Goal: Information Seeking & Learning: Learn about a topic

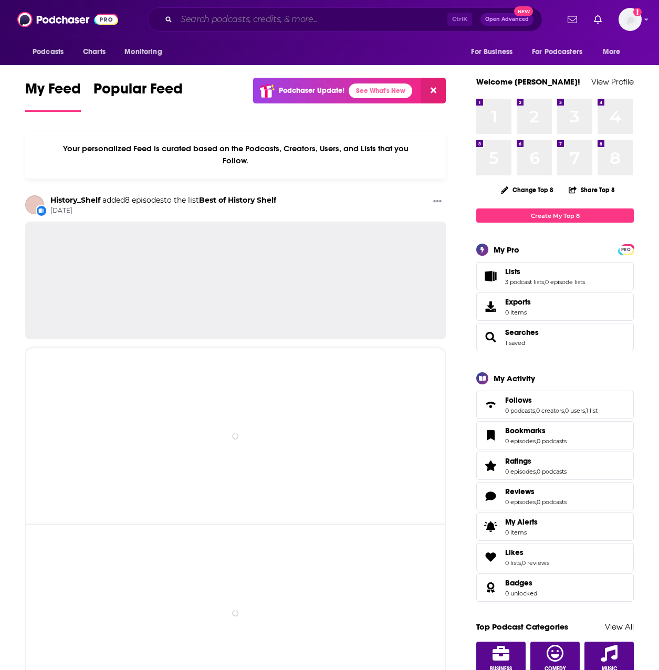
click at [324, 24] on input "Search podcasts, credits, & more..." at bounding box center [311, 19] width 271 height 17
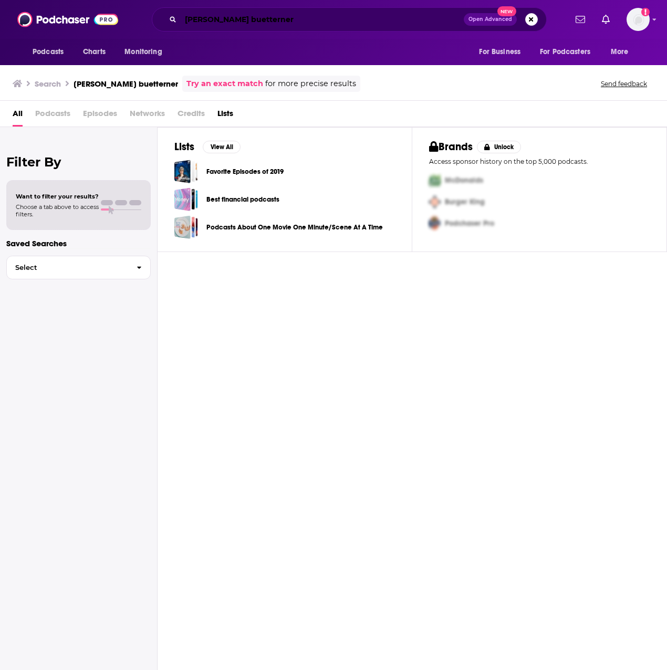
click at [221, 21] on input "[PERSON_NAME] buetterner" at bounding box center [322, 19] width 283 height 17
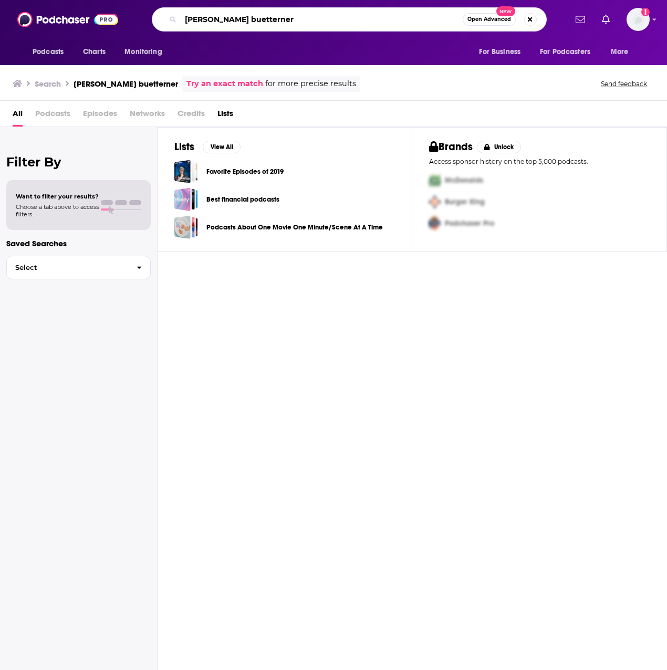
drag, startPoint x: 229, startPoint y: 18, endPoint x: 222, endPoint y: 18, distance: 6.8
click at [222, 18] on input "[PERSON_NAME] buetterner" at bounding box center [322, 19] width 282 height 17
type input "[PERSON_NAME]"
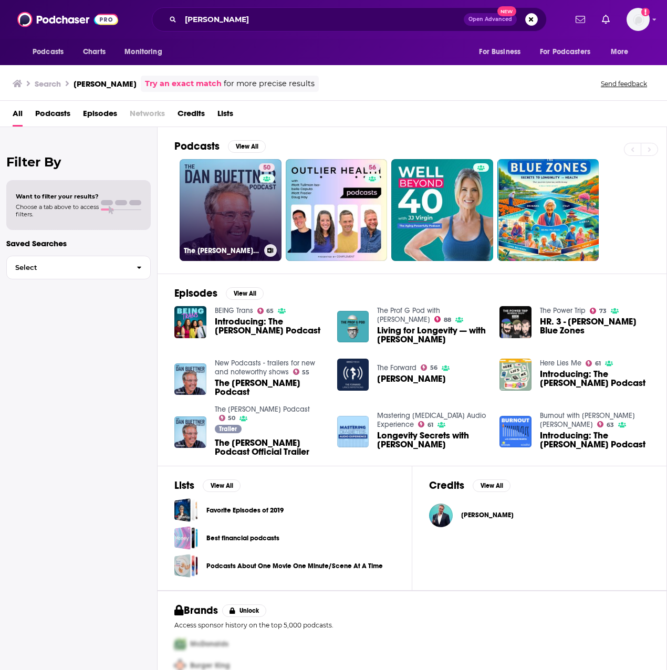
click at [195, 205] on link "50 The [PERSON_NAME] Podcast" at bounding box center [231, 210] width 102 height 102
